Goal: Find contact information: Find contact information

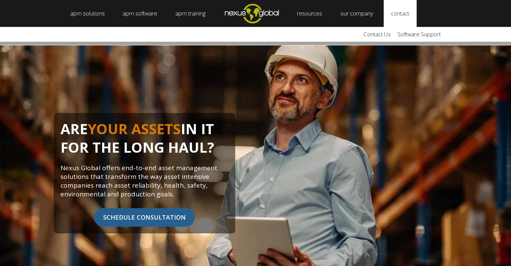
click at [411, 15] on link "contact" at bounding box center [400, 13] width 33 height 27
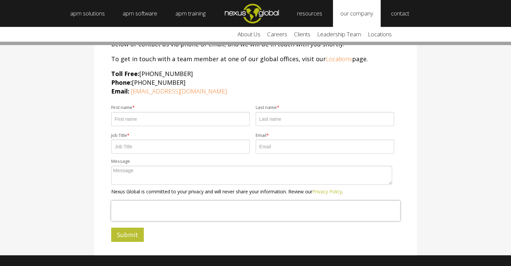
scroll to position [34, 0]
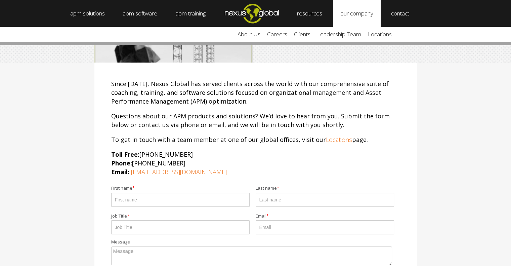
click at [364, 16] on link "our company" at bounding box center [357, 13] width 48 height 27
